Goal: Task Accomplishment & Management: Complete application form

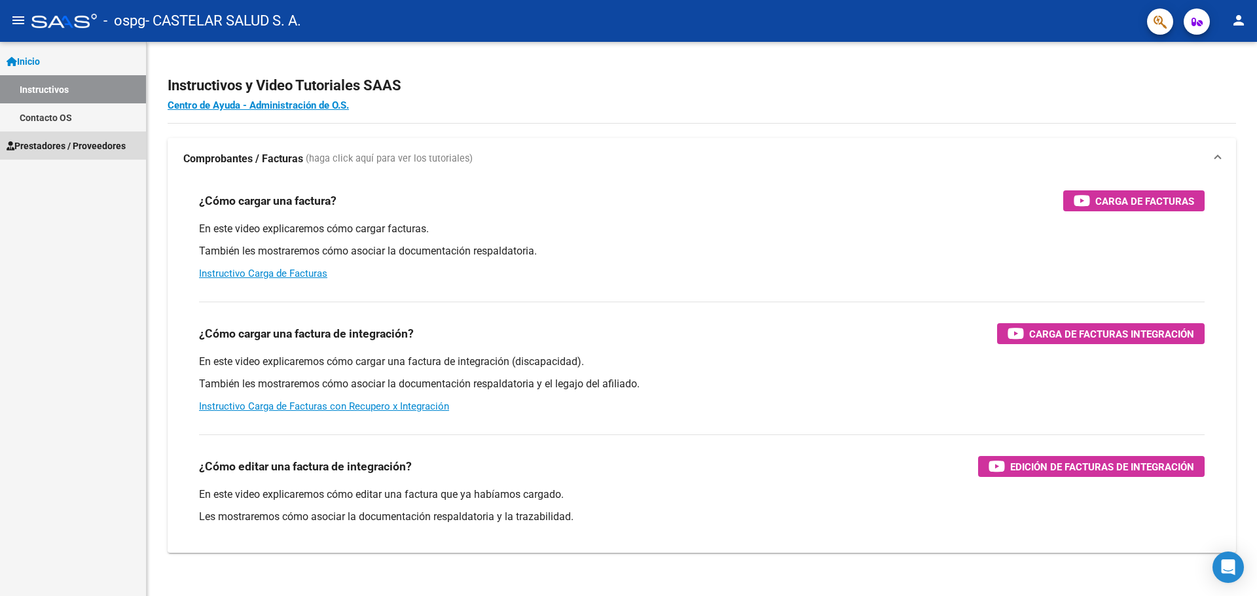
click at [115, 139] on span "Prestadores / Proveedores" at bounding box center [66, 146] width 119 height 14
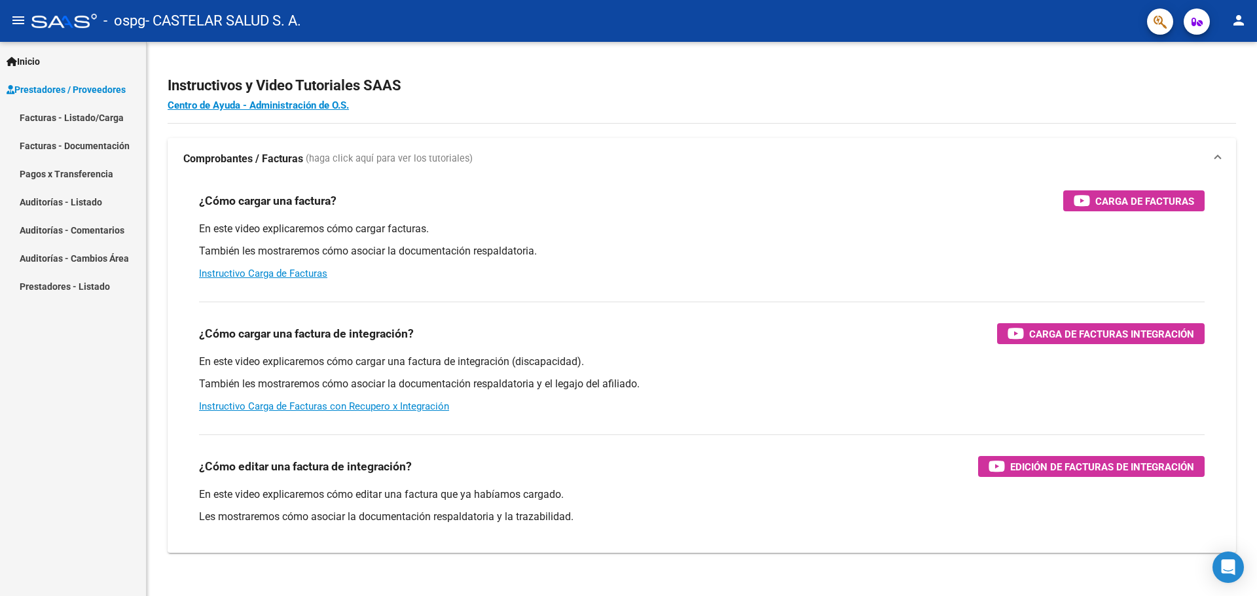
click at [86, 122] on link "Facturas - Listado/Carga" at bounding box center [73, 117] width 146 height 28
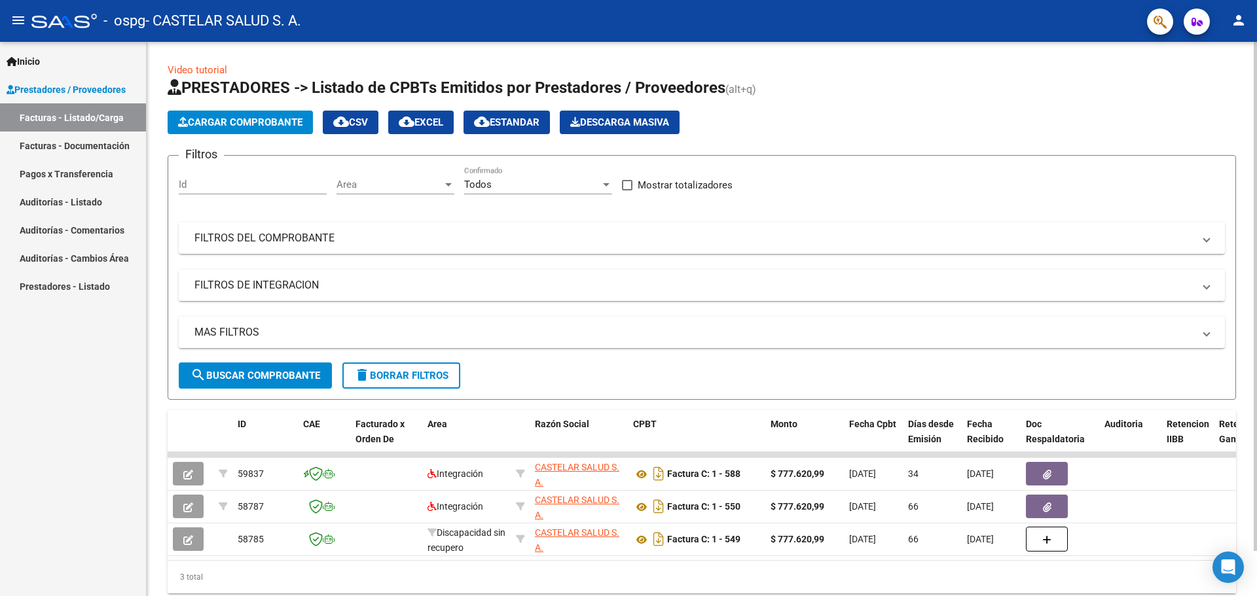
click at [247, 117] on span "Cargar Comprobante" at bounding box center [240, 123] width 124 height 12
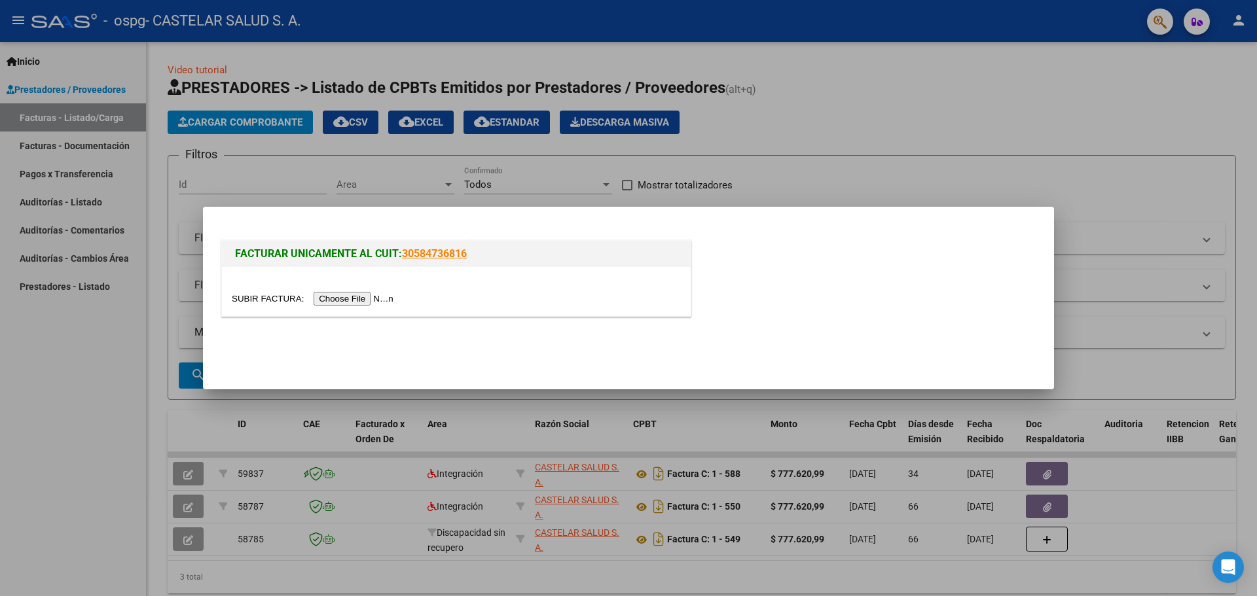
click at [346, 300] on input "file" at bounding box center [315, 299] width 166 height 14
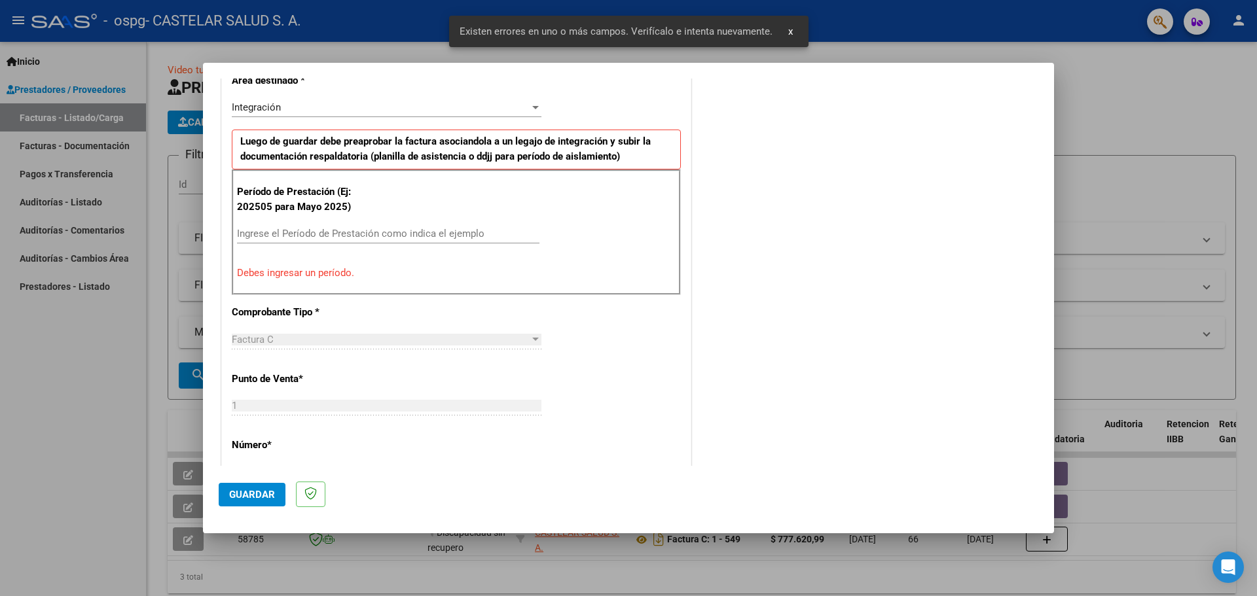
scroll to position [327, 0]
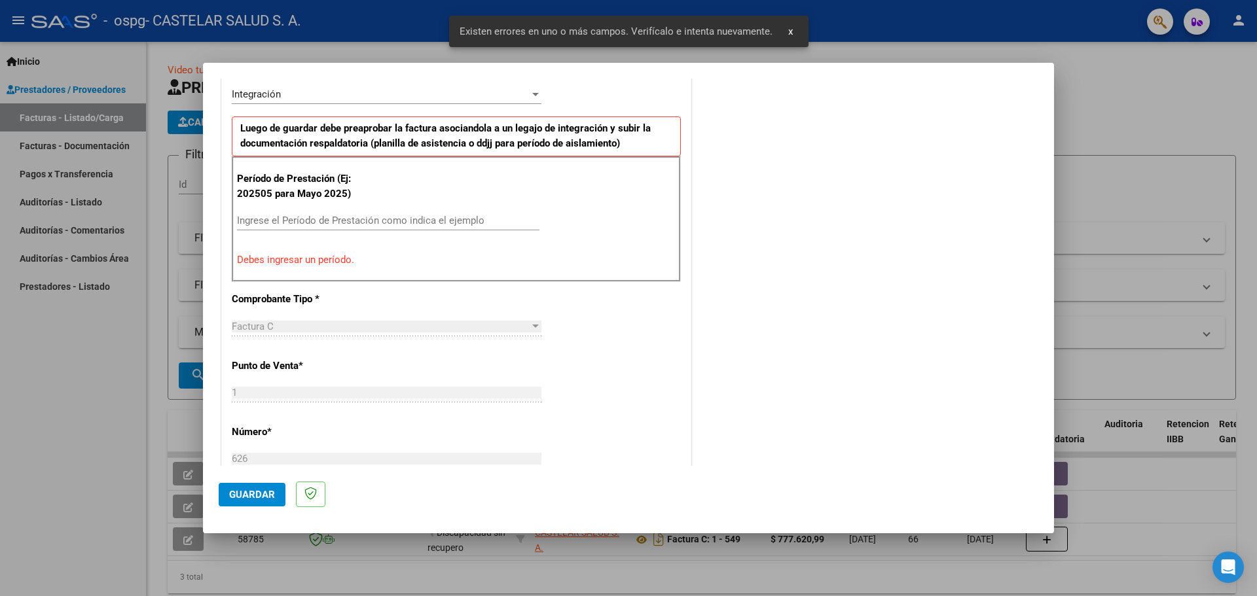
click at [383, 214] on div "Ingrese el Período de Prestación como indica el ejemplo" at bounding box center [388, 221] width 302 height 20
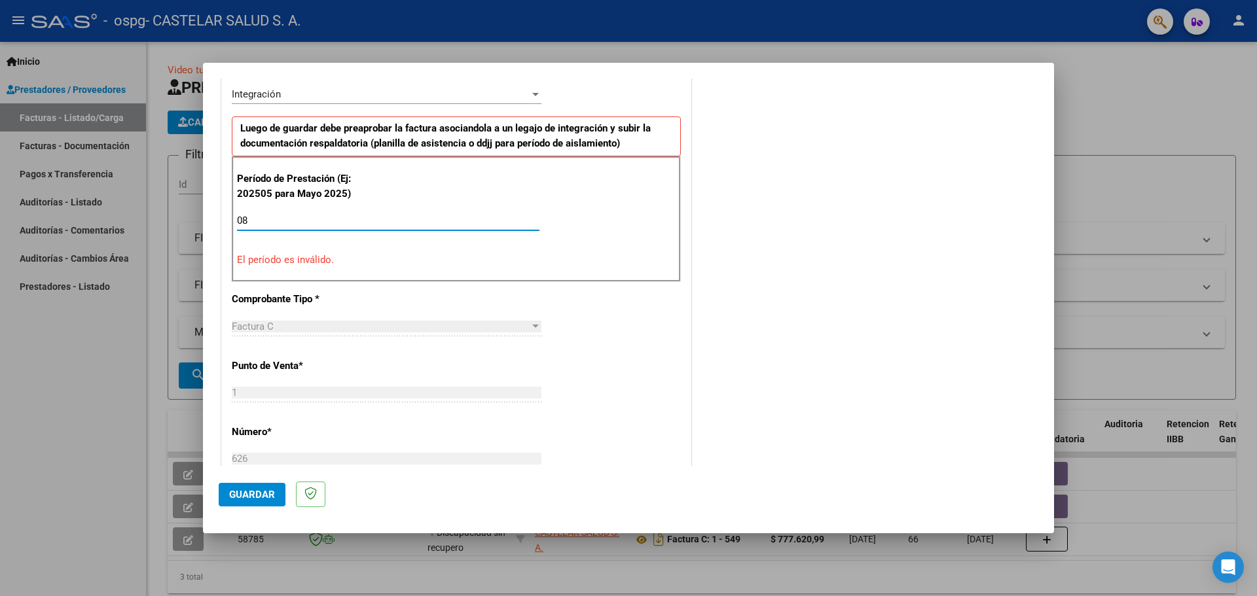
type input "0"
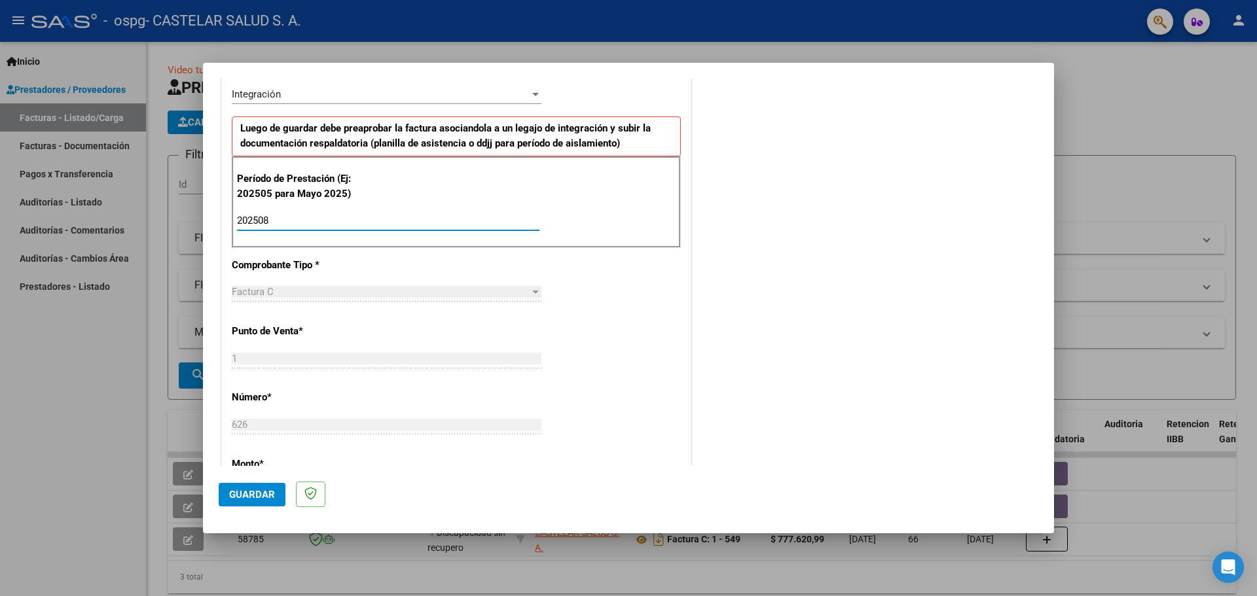
type input "202508"
click at [491, 260] on div "CUIT * 30-71773511-7 Ingresar CUIT ANALISIS PRESTADOR CASTELAR SALUD S. A. ARCA…" at bounding box center [456, 408] width 469 height 985
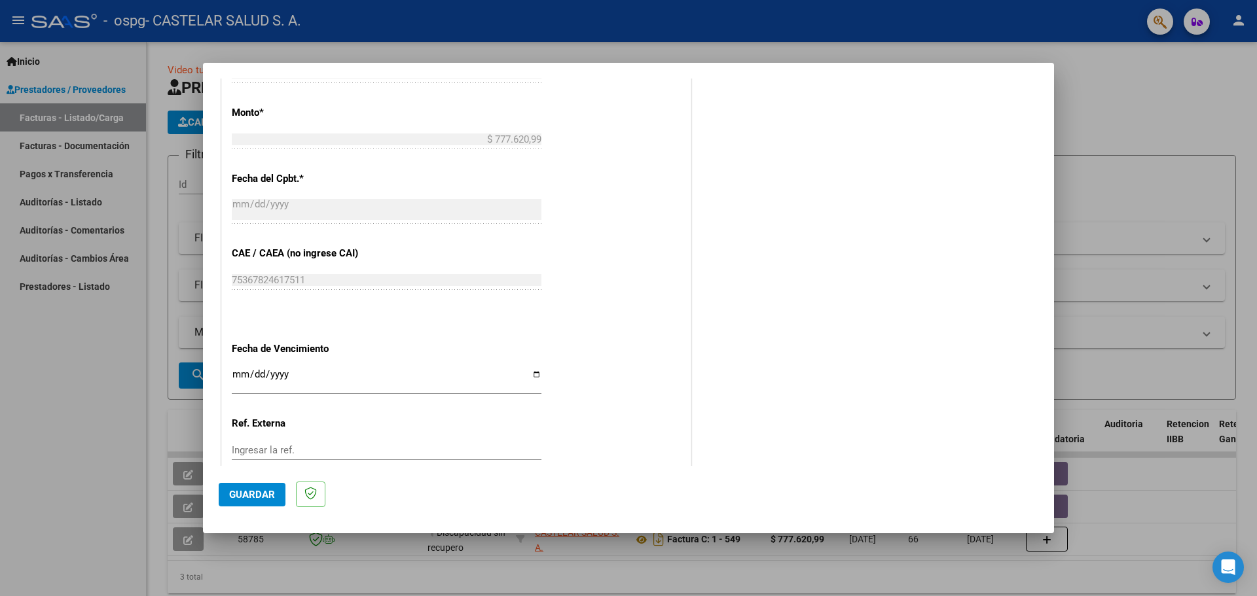
scroll to position [720, 0]
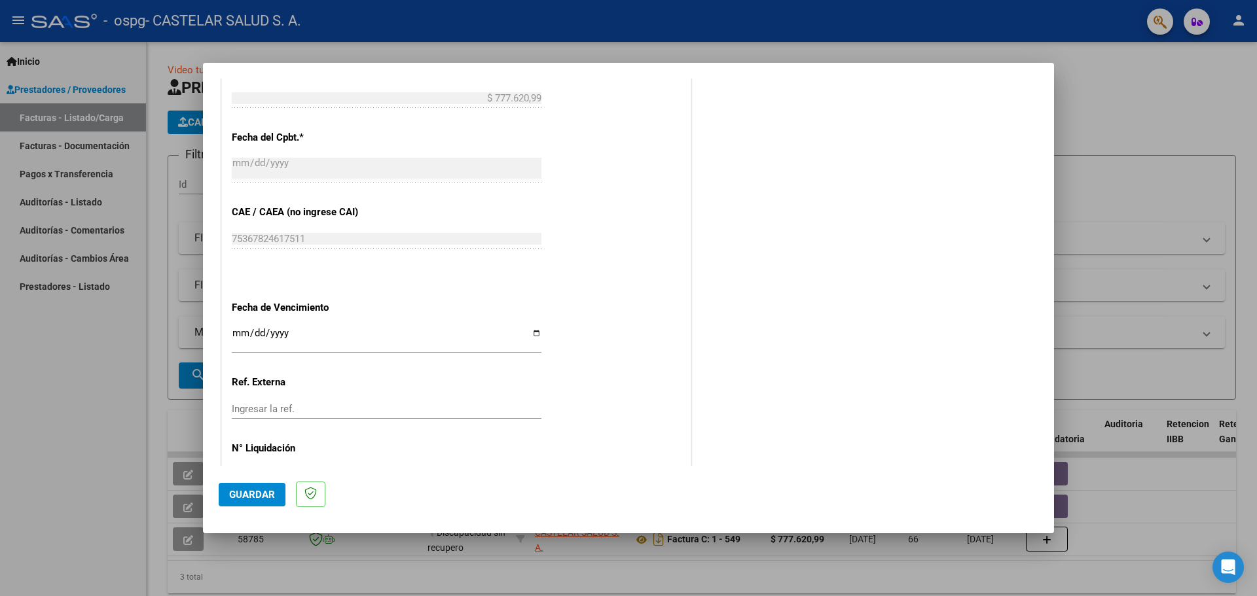
click at [534, 326] on div "Ingresar la fecha" at bounding box center [387, 339] width 310 height 28
click at [534, 332] on input "Ingresar la fecha" at bounding box center [387, 338] width 310 height 21
type input "[DATE]"
click at [430, 407] on input "Ingresar la ref." at bounding box center [387, 409] width 310 height 12
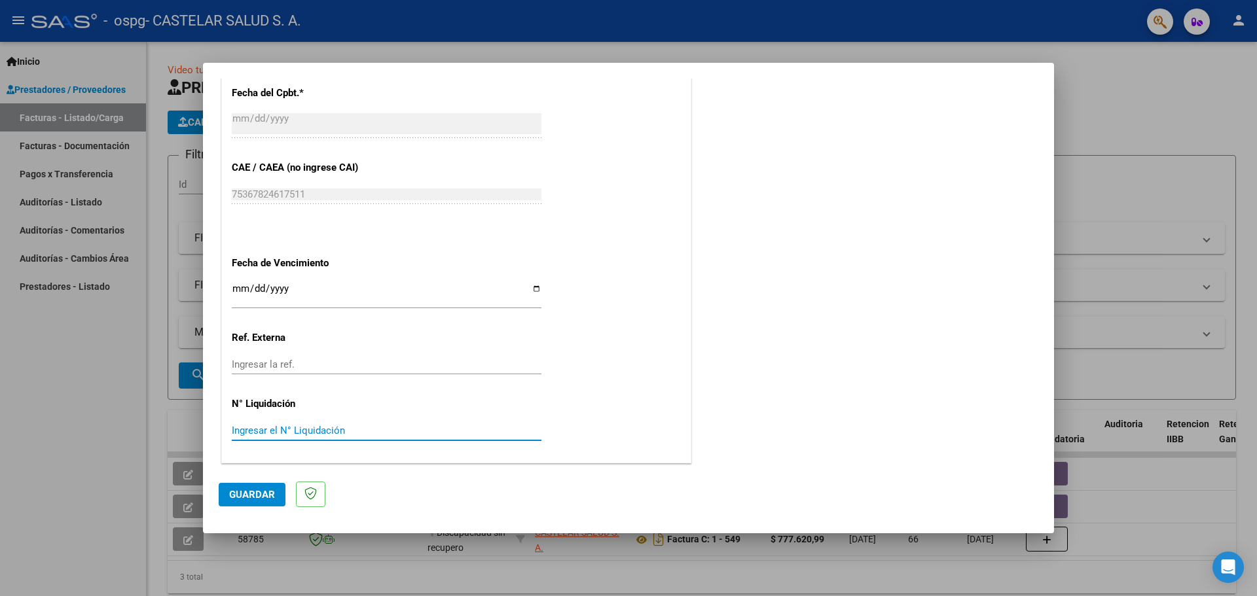
click at [392, 431] on input "Ingresar el N° Liquidación" at bounding box center [387, 431] width 310 height 12
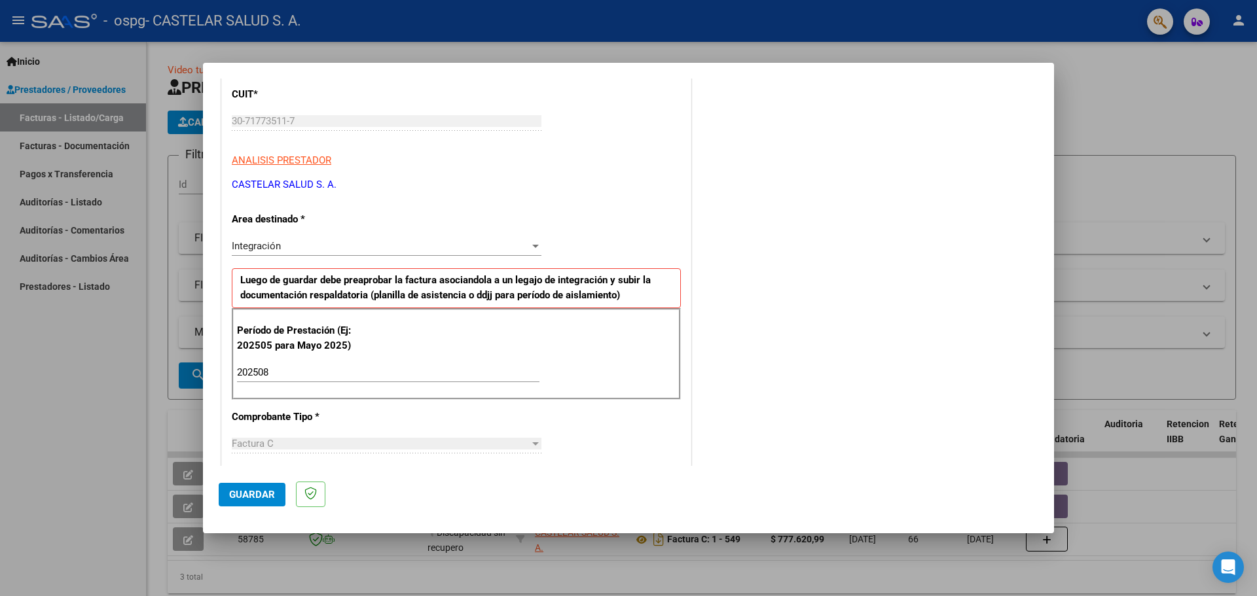
scroll to position [0, 0]
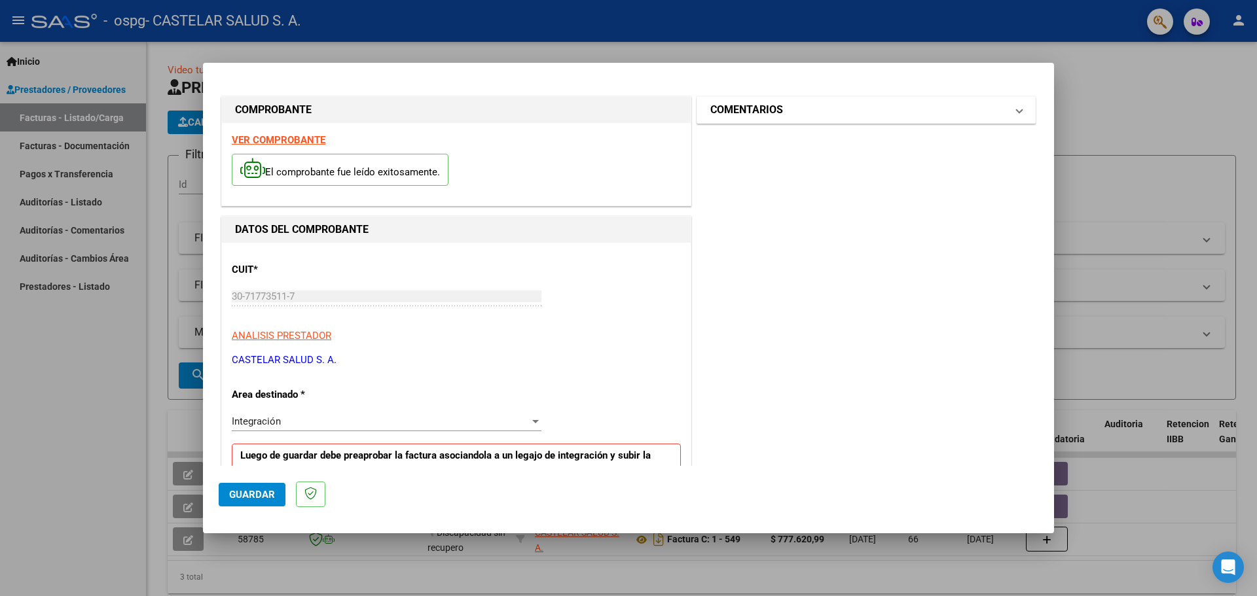
click at [822, 113] on mat-panel-title "COMENTARIOS" at bounding box center [858, 110] width 296 height 16
click at [244, 490] on span "Guardar" at bounding box center [252, 495] width 46 height 12
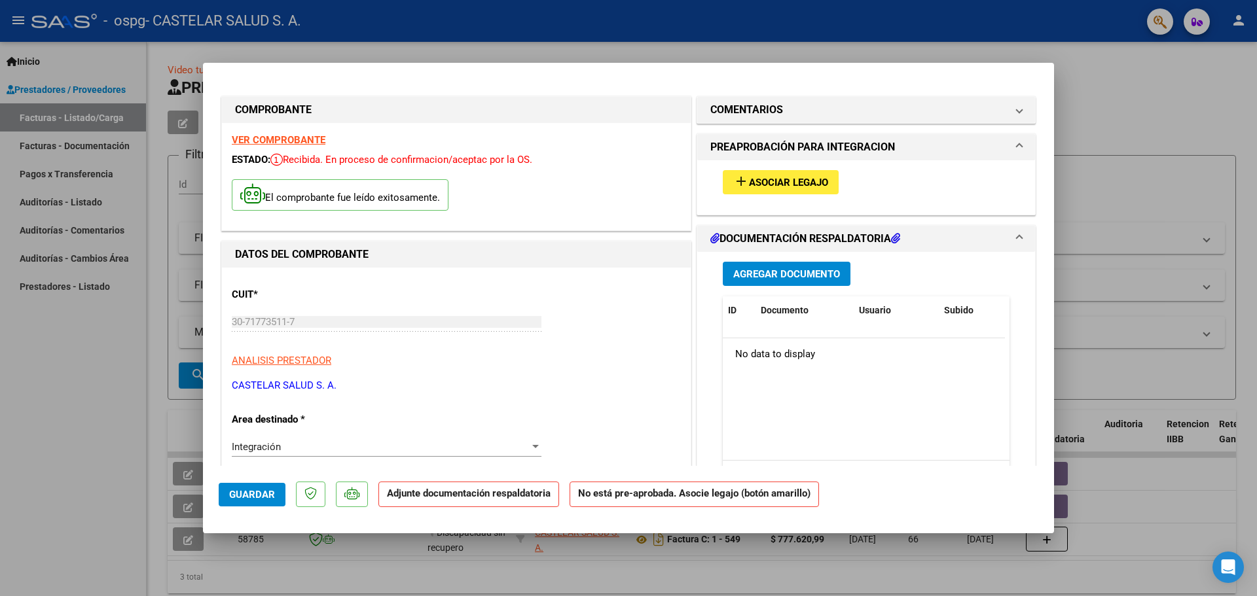
click at [835, 146] on h1 "PREAPROBACIÓN PARA INTEGRACION" at bounding box center [802, 147] width 185 height 16
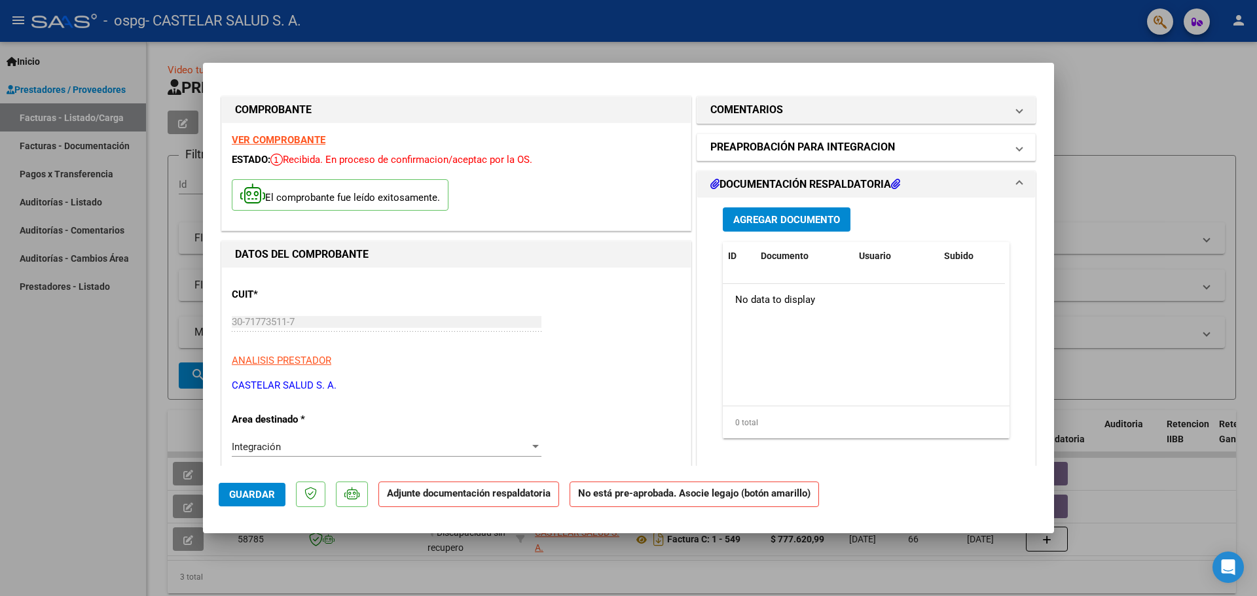
click at [835, 146] on h1 "PREAPROBACIÓN PARA INTEGRACION" at bounding box center [802, 147] width 185 height 16
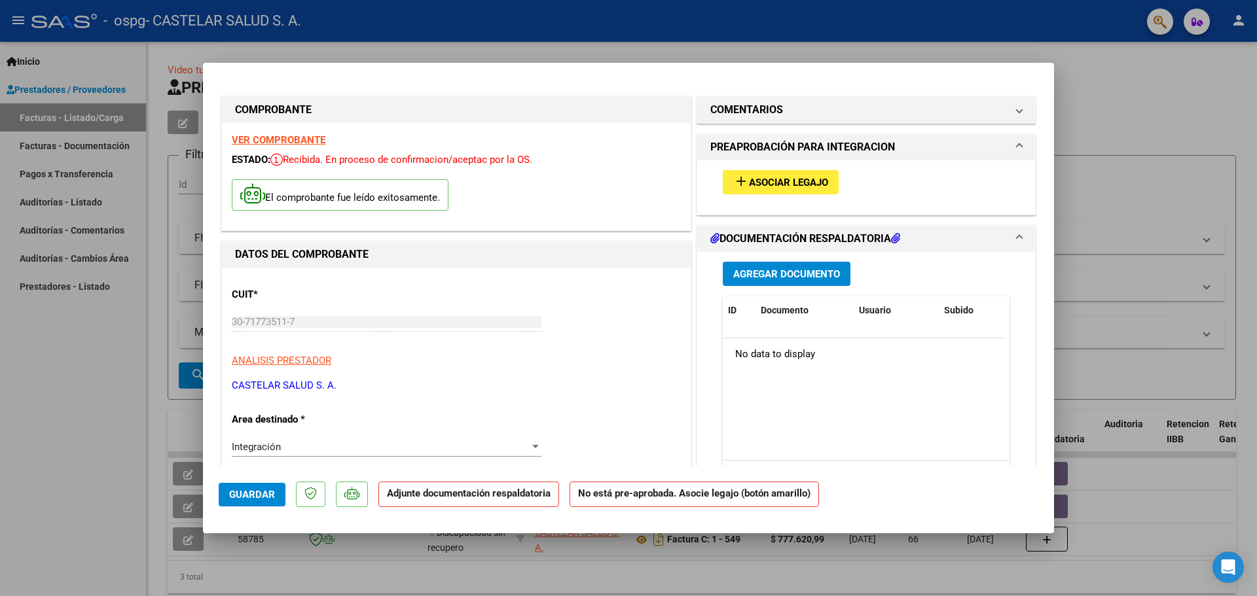
click at [818, 182] on span "Asociar Legajo" at bounding box center [788, 183] width 79 height 12
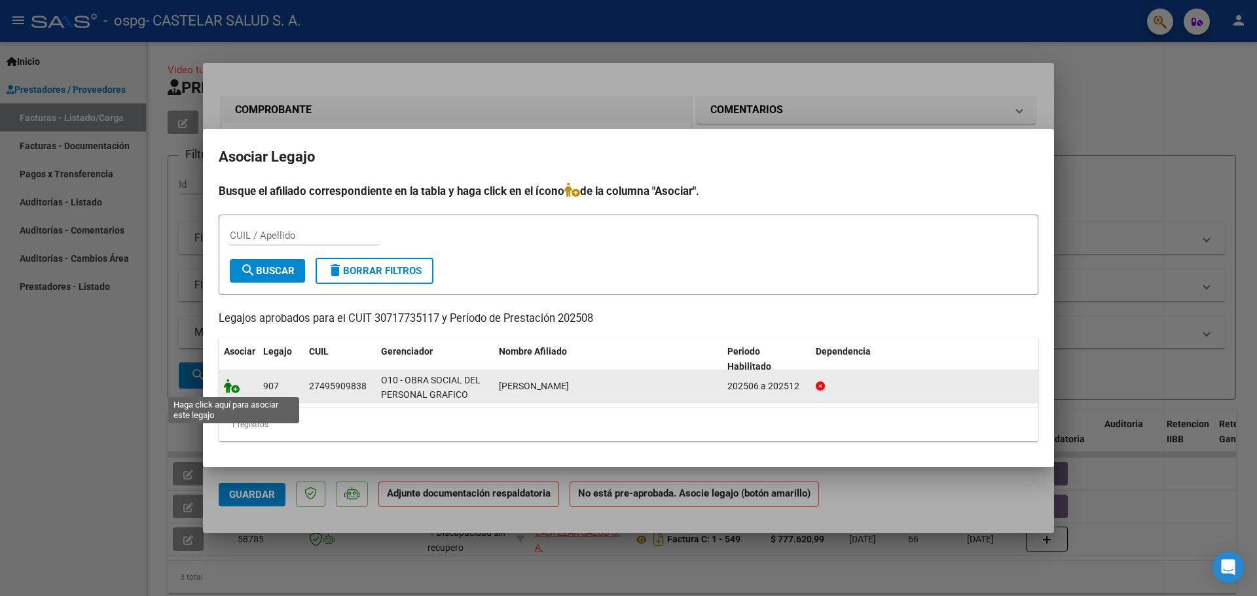
click at [228, 388] on icon at bounding box center [232, 386] width 16 height 14
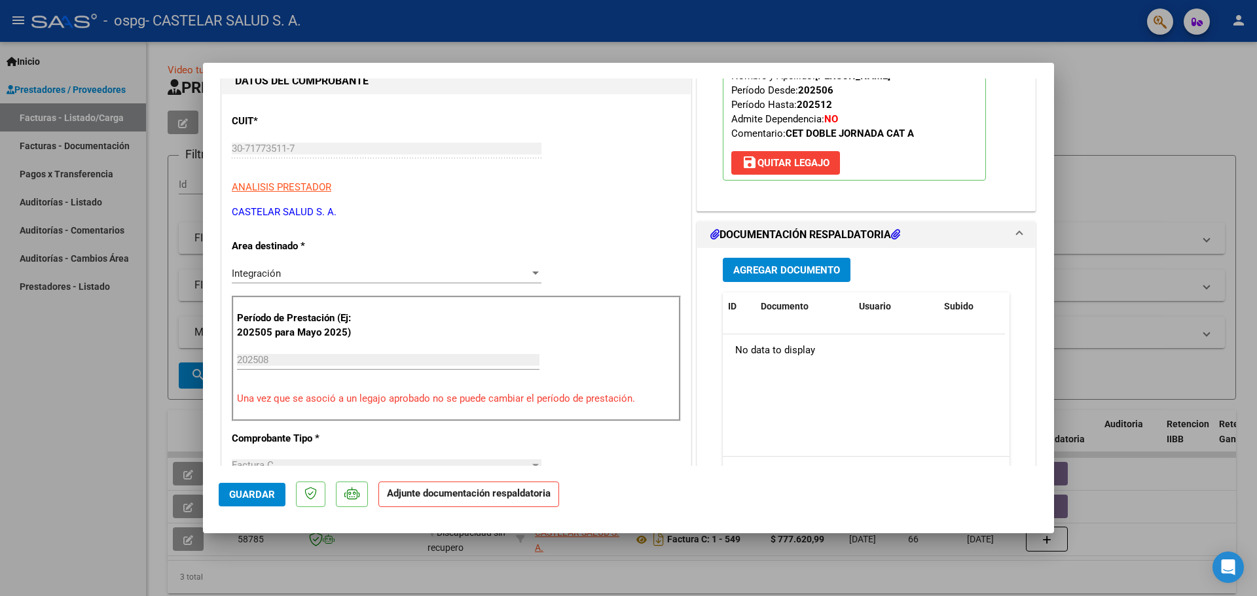
scroll to position [196, 0]
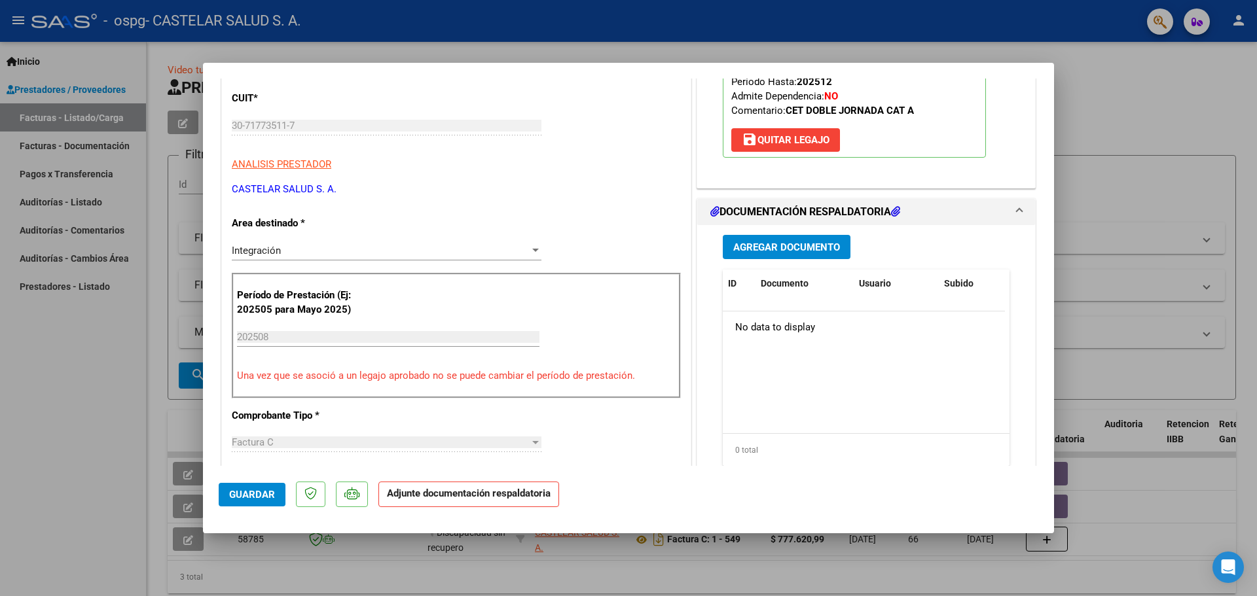
click at [813, 250] on span "Agregar Documento" at bounding box center [786, 248] width 107 height 12
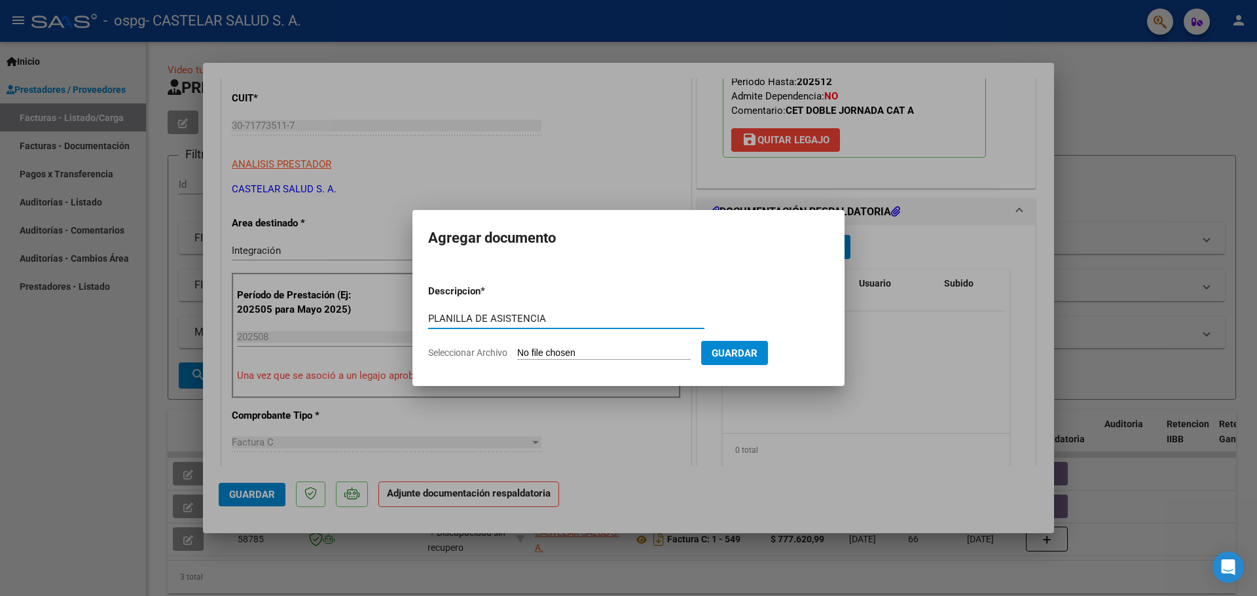
type input "PLANILLA DE ASISTENCIA"
click at [507, 352] on span "Seleccionar Archivo" at bounding box center [467, 353] width 79 height 10
click at [517, 352] on input "Seleccionar Archivo" at bounding box center [604, 354] width 174 height 12
type input "C:\fakepath\[PERSON_NAME].pdf"
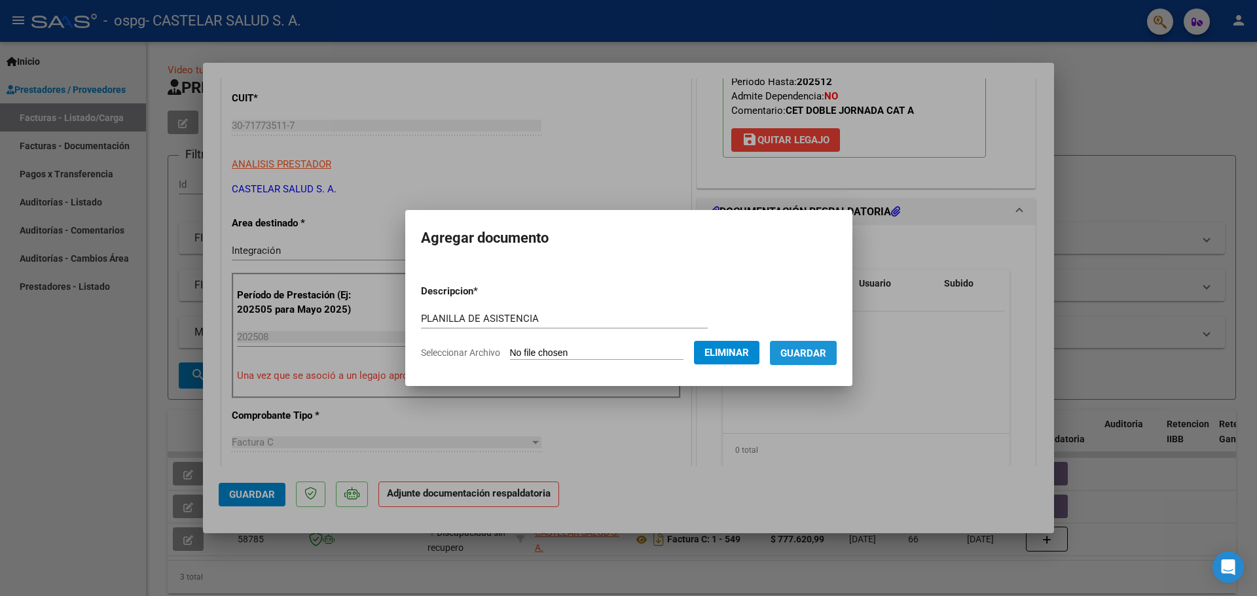
click at [830, 346] on button "Guardar" at bounding box center [803, 353] width 67 height 24
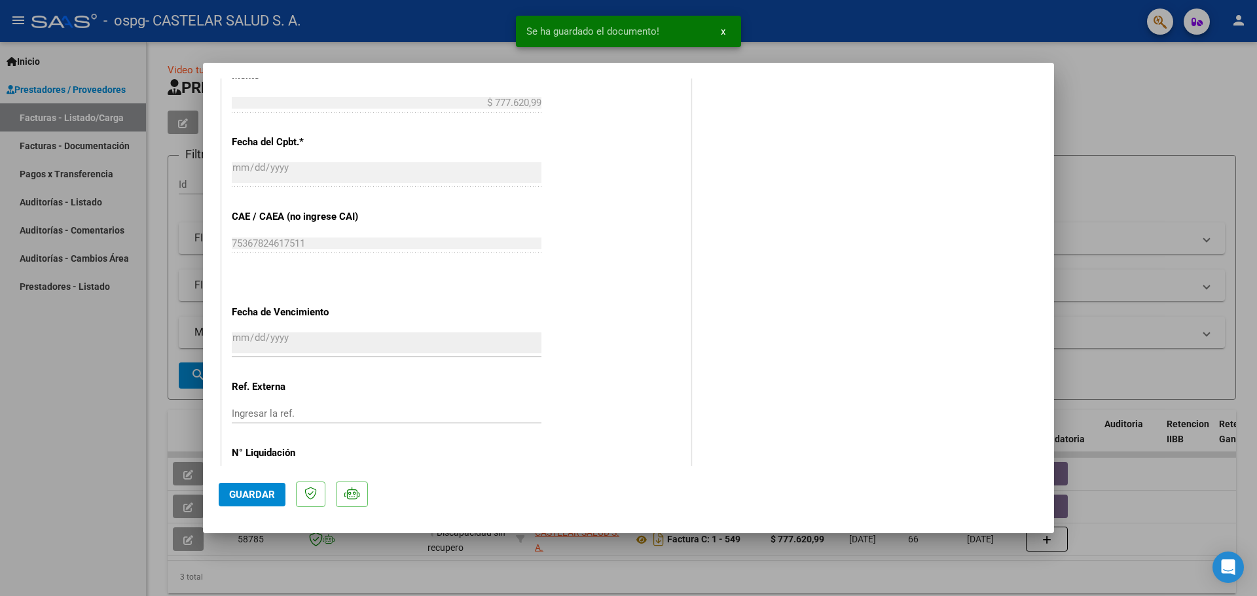
scroll to position [784, 0]
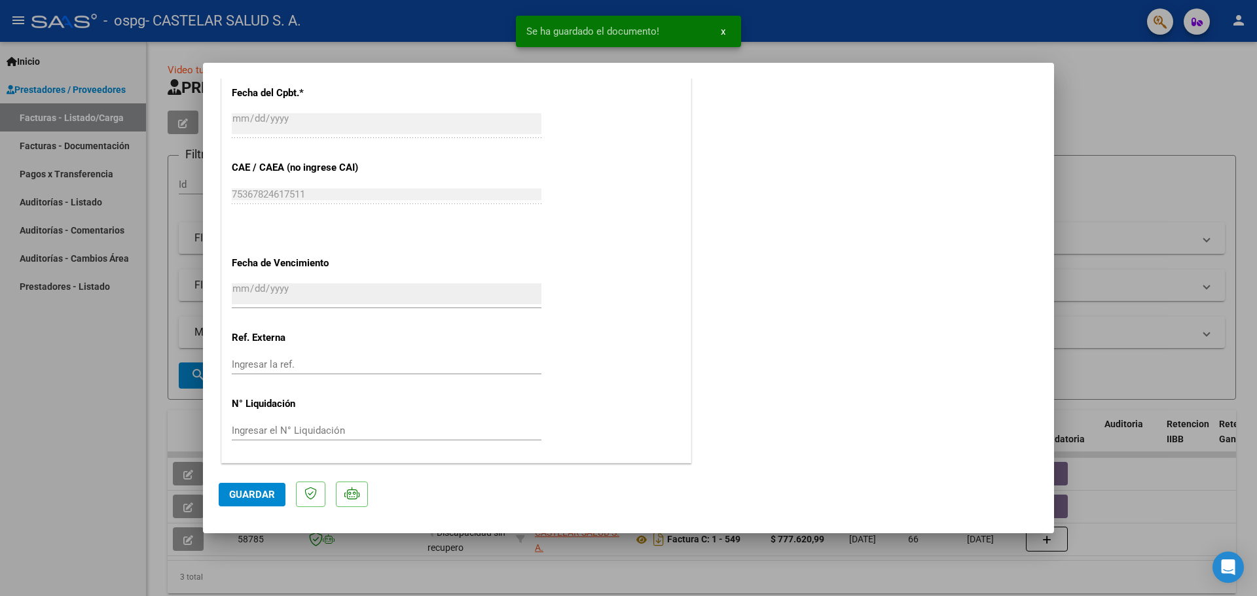
click at [221, 500] on button "Guardar" at bounding box center [252, 495] width 67 height 24
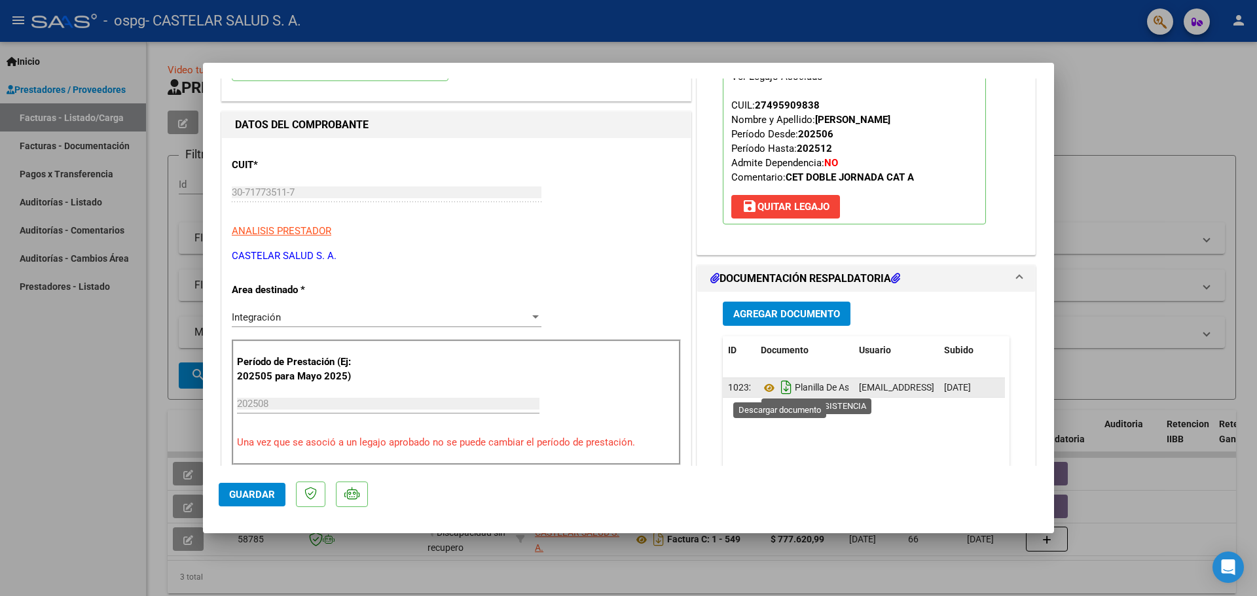
scroll to position [0, 0]
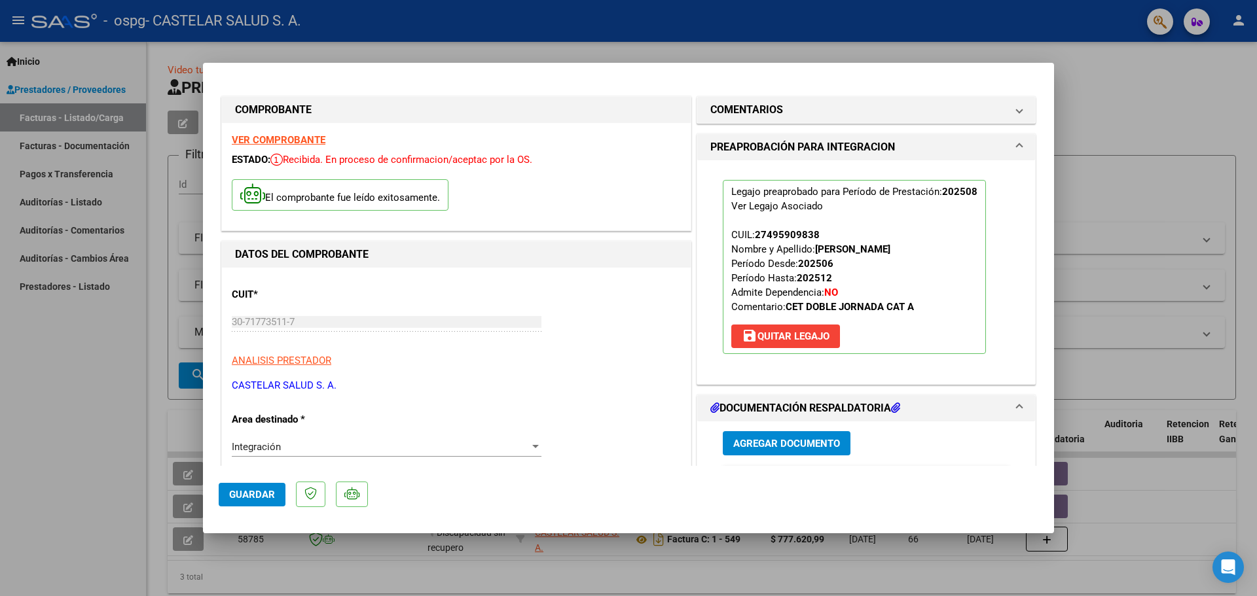
click at [1110, 147] on div at bounding box center [628, 298] width 1257 height 596
type input "$ 0,00"
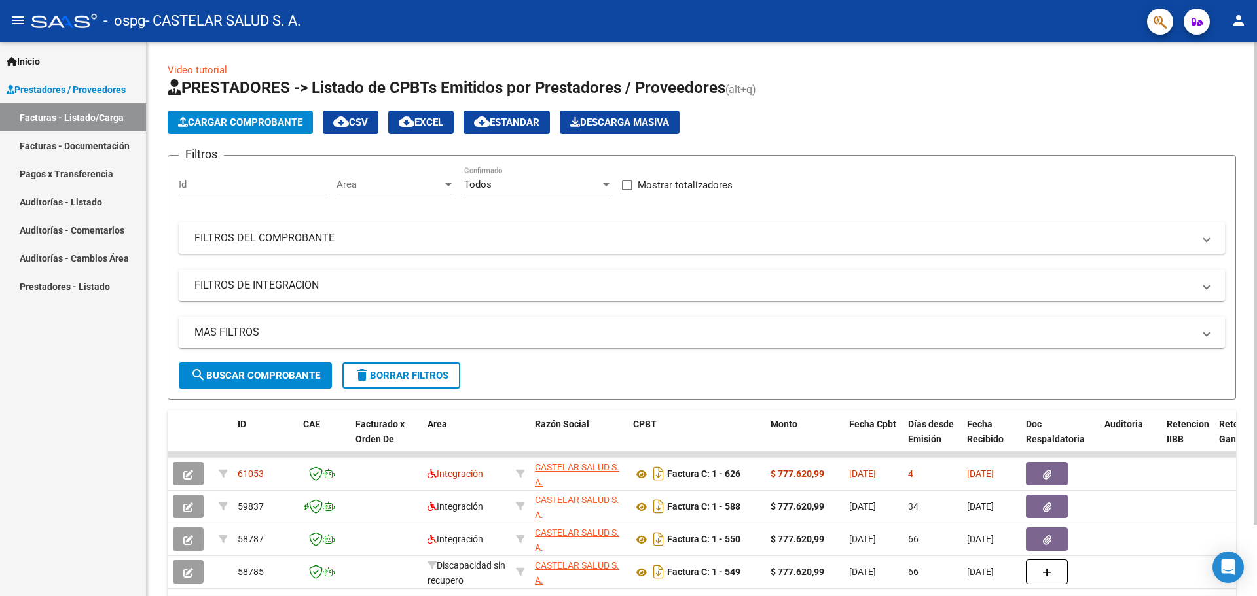
scroll to position [65, 0]
